Goal: Transaction & Acquisition: Book appointment/travel/reservation

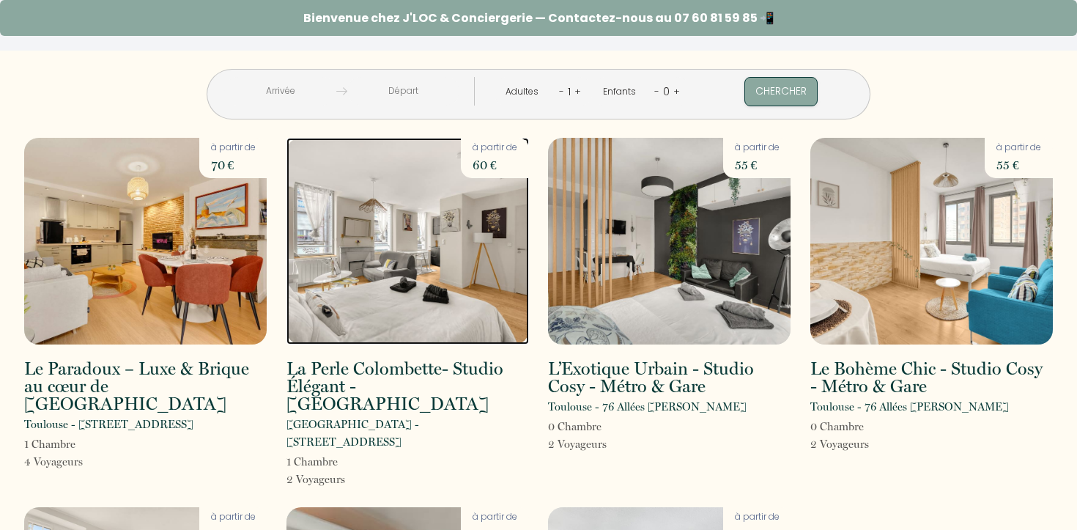
click at [388, 297] on img at bounding box center [407, 241] width 242 height 207
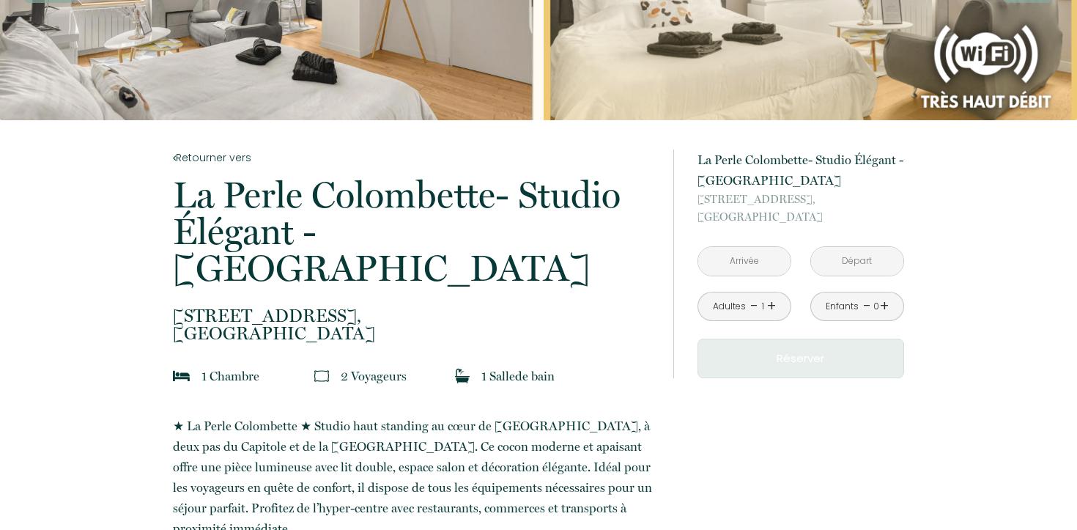
scroll to position [223, 0]
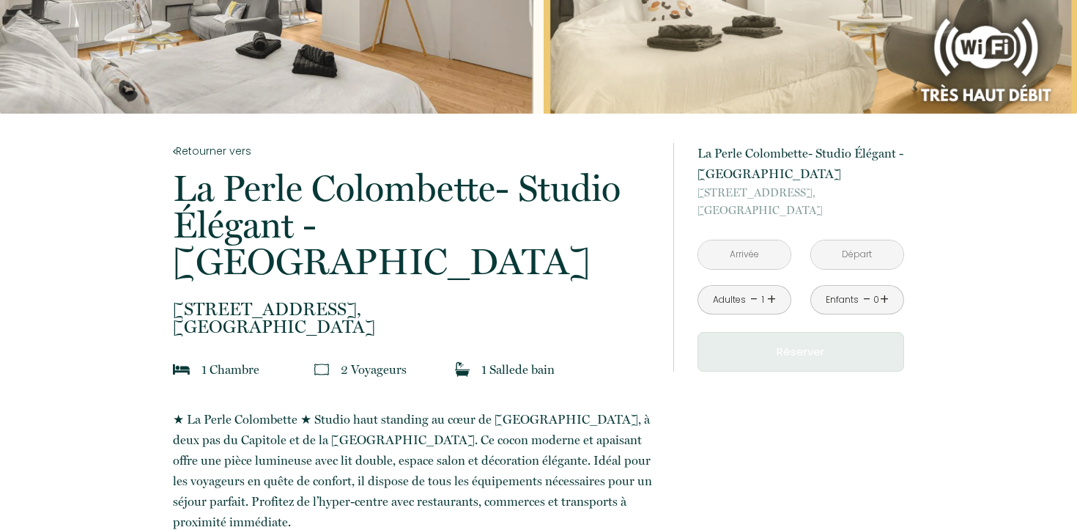
click at [769, 302] on link "+" at bounding box center [771, 299] width 9 height 23
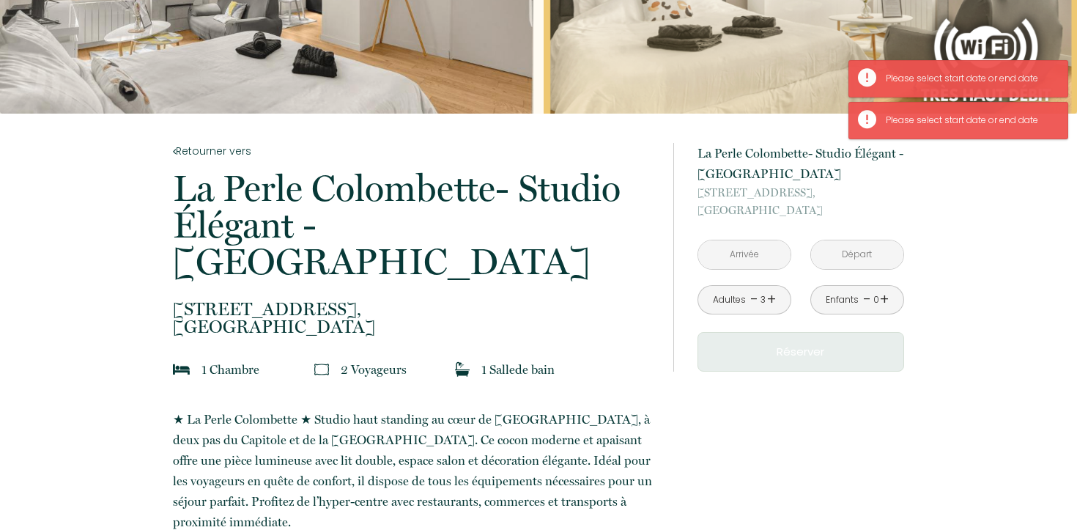
click at [884, 302] on link "+" at bounding box center [884, 299] width 9 height 23
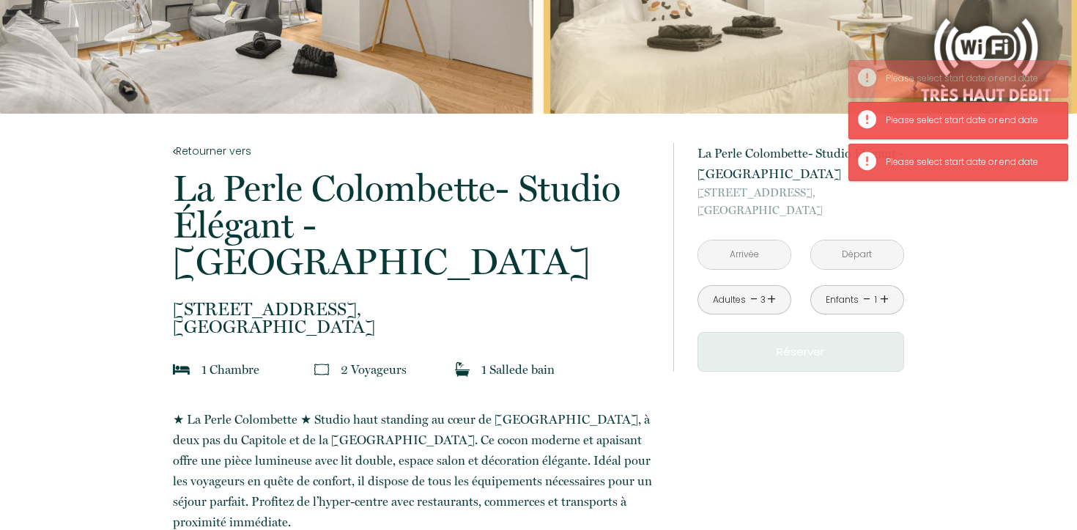
click at [884, 302] on link "+" at bounding box center [884, 299] width 9 height 23
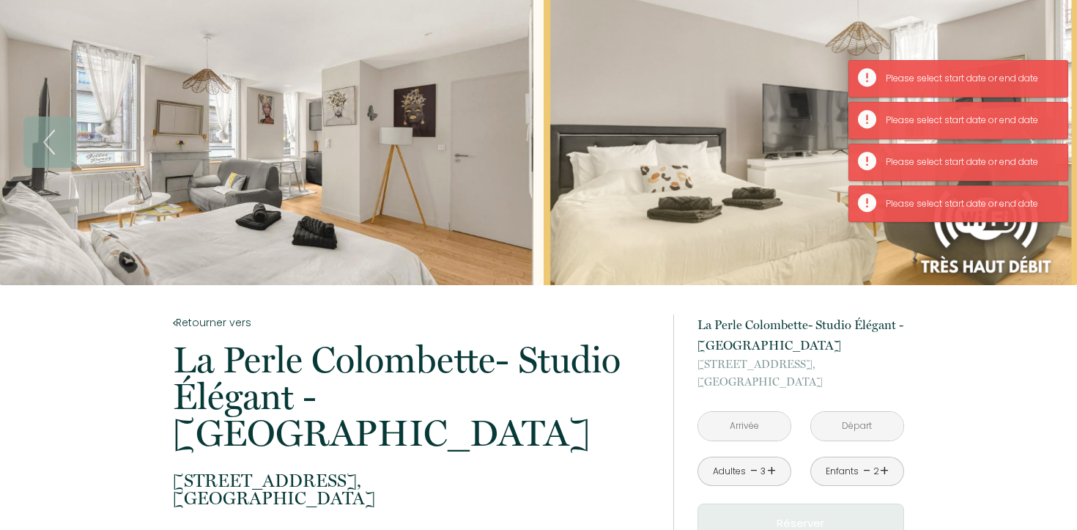
scroll to position [0, 0]
